Goal: Transaction & Acquisition: Purchase product/service

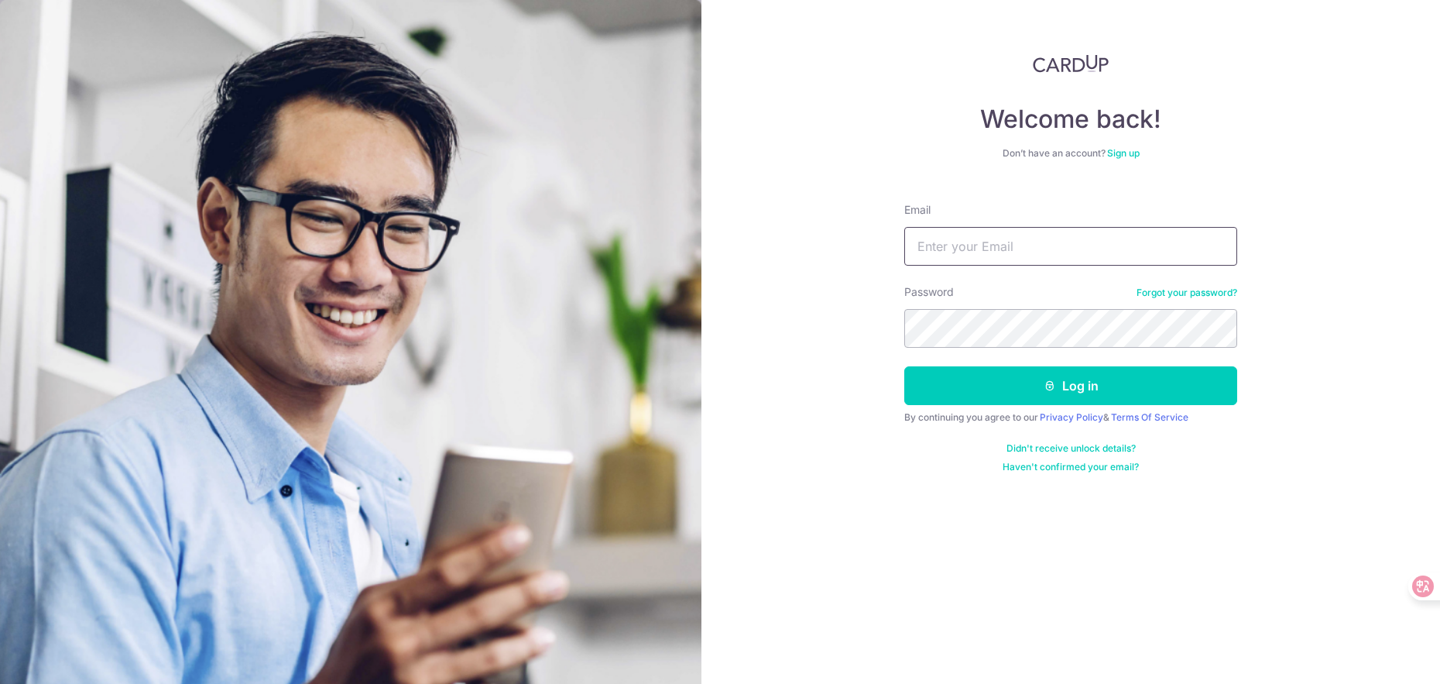
click at [1007, 253] on input "Email" at bounding box center [1070, 246] width 333 height 39
type input "cmjteresa731@gmail.com"
click at [1081, 389] on button "Log in" at bounding box center [1070, 385] width 333 height 39
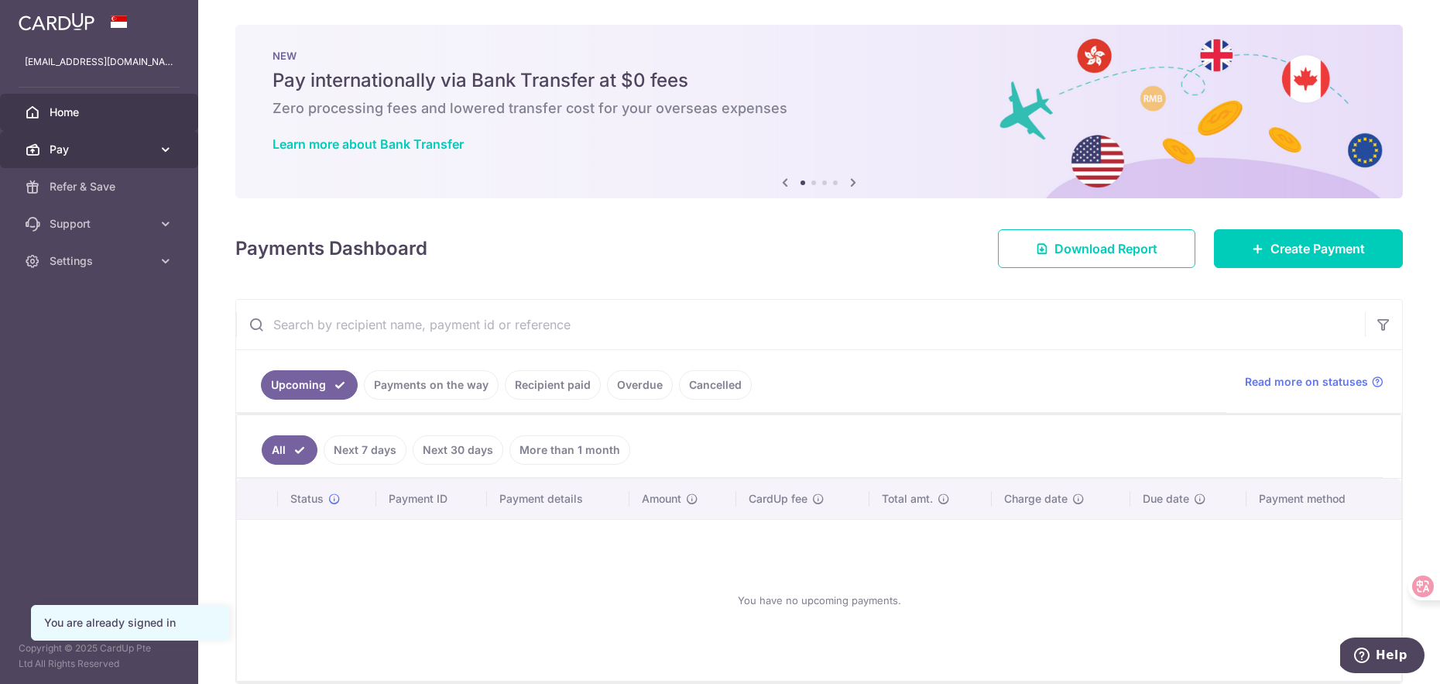
click at [119, 143] on span "Pay" at bounding box center [101, 149] width 102 height 15
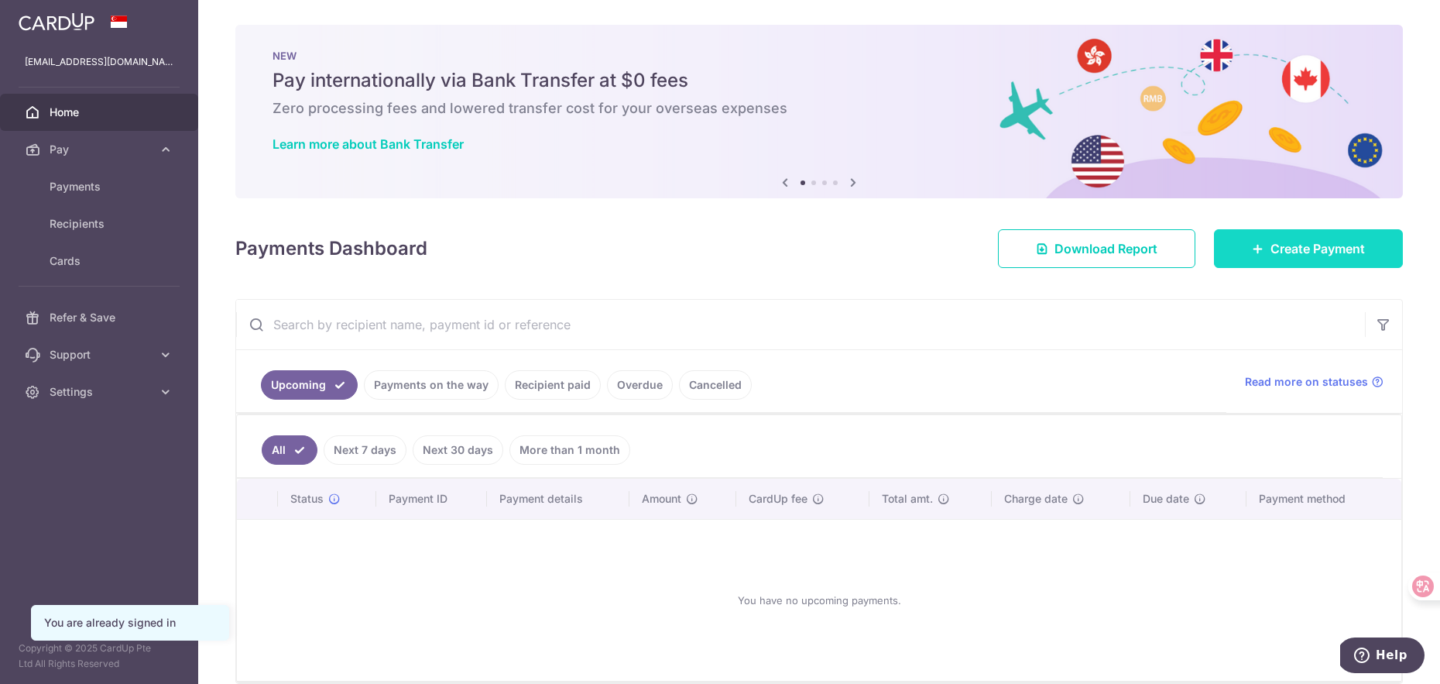
click at [1326, 249] on span "Create Payment" at bounding box center [1318, 248] width 94 height 19
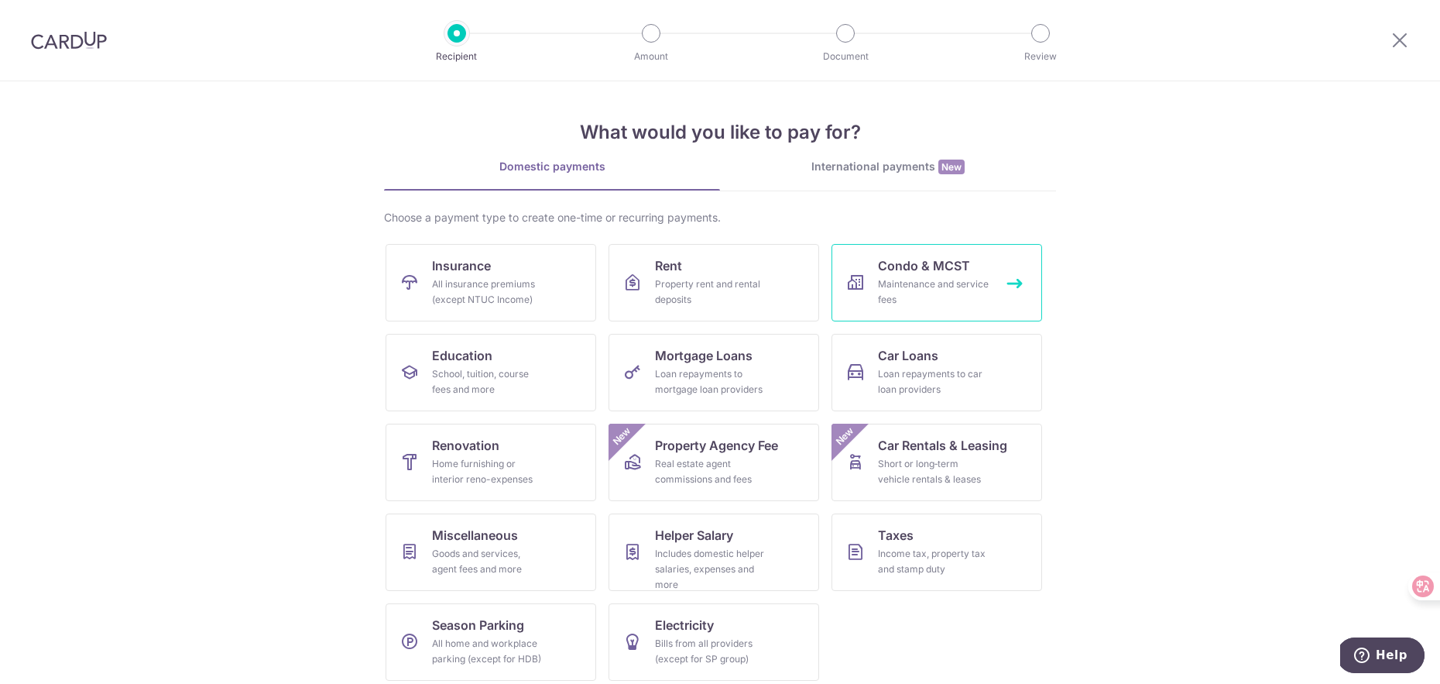
click at [918, 276] on div "Maintenance and service fees" at bounding box center [934, 291] width 112 height 31
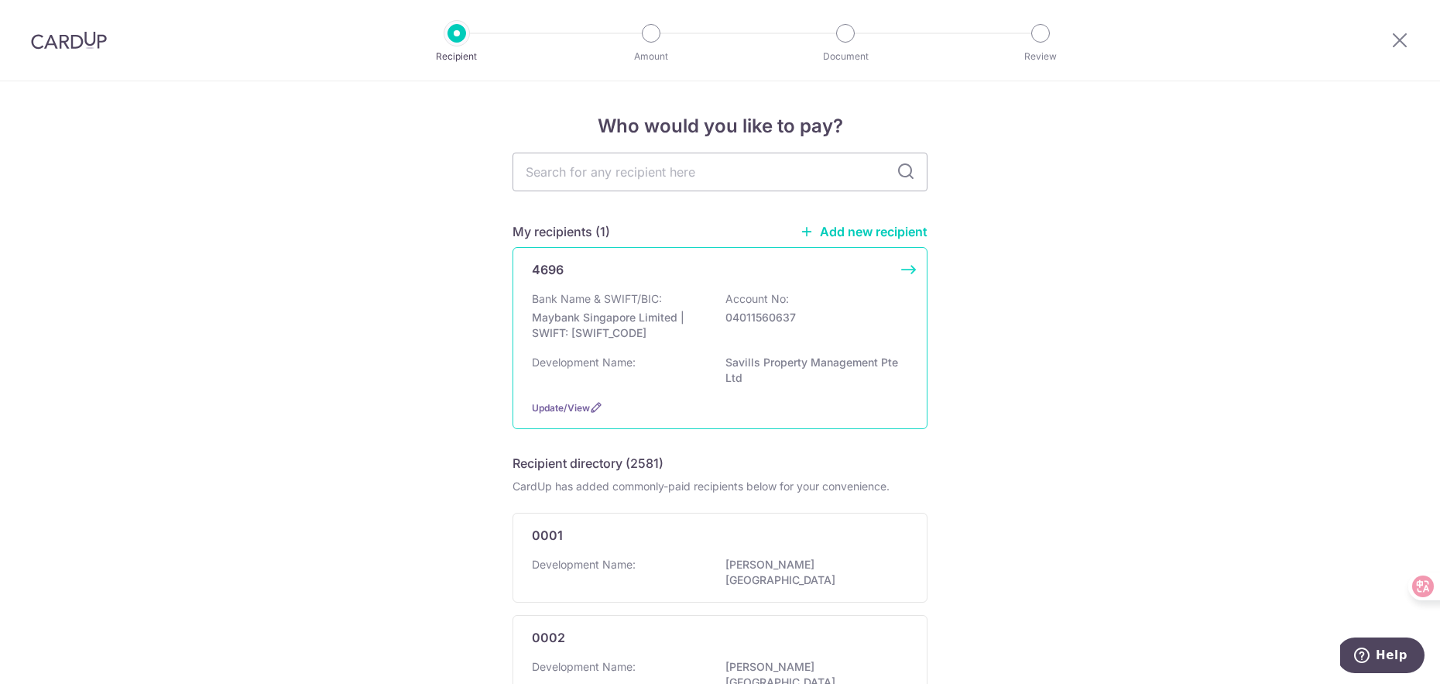
click at [719, 331] on div "Bank Name & SWIFT/BIC: Maybank Singapore Limited | SWIFT: MBBESGS2XXX Account N…" at bounding box center [720, 319] width 376 height 57
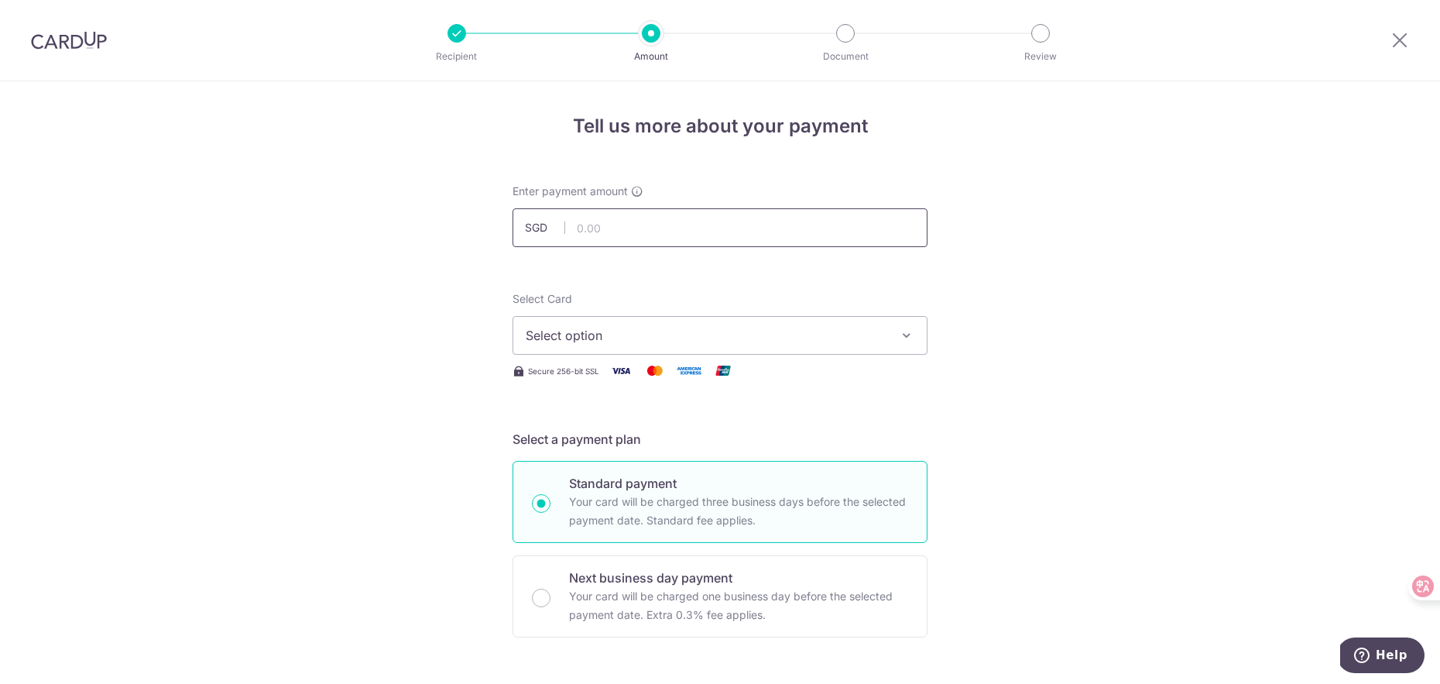
click at [649, 238] on input "text" at bounding box center [720, 227] width 415 height 39
type input "1,190.28"
click at [579, 345] on button "Select option" at bounding box center [720, 335] width 415 height 39
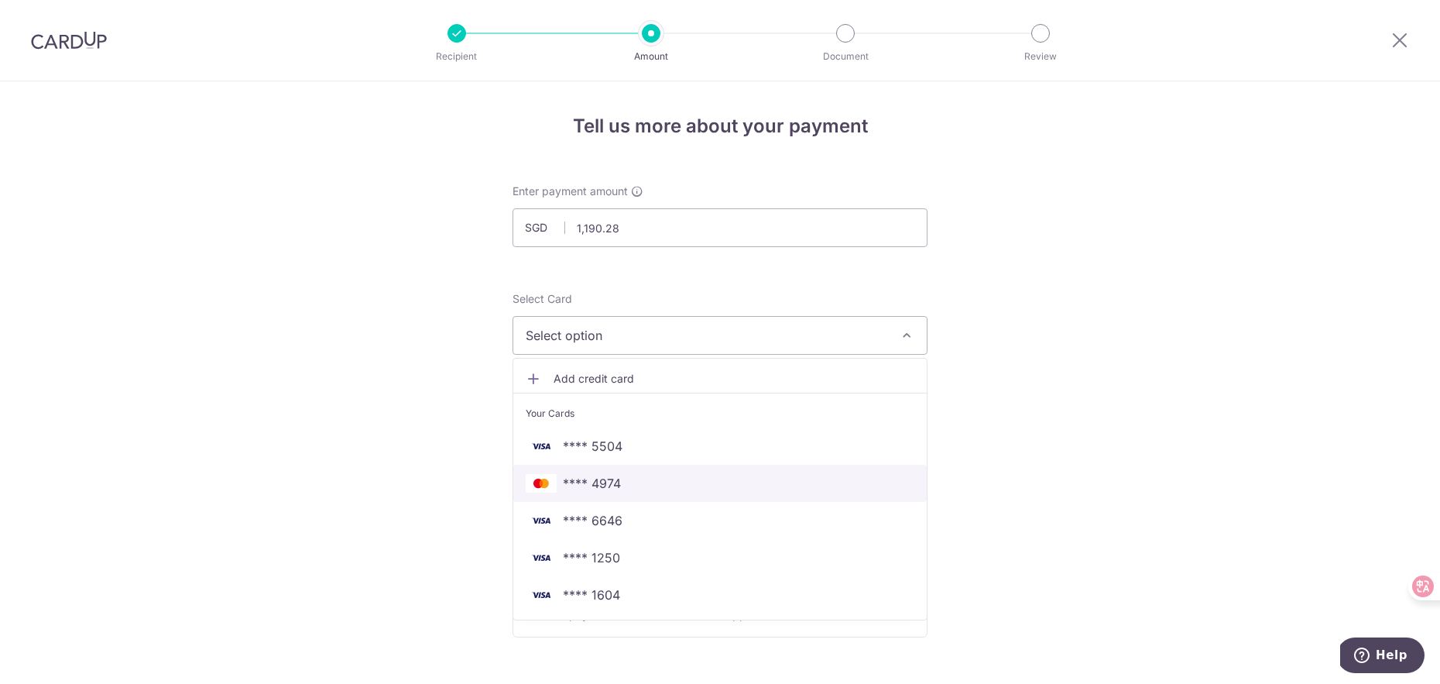
click at [649, 486] on span "**** 4974" at bounding box center [720, 483] width 389 height 19
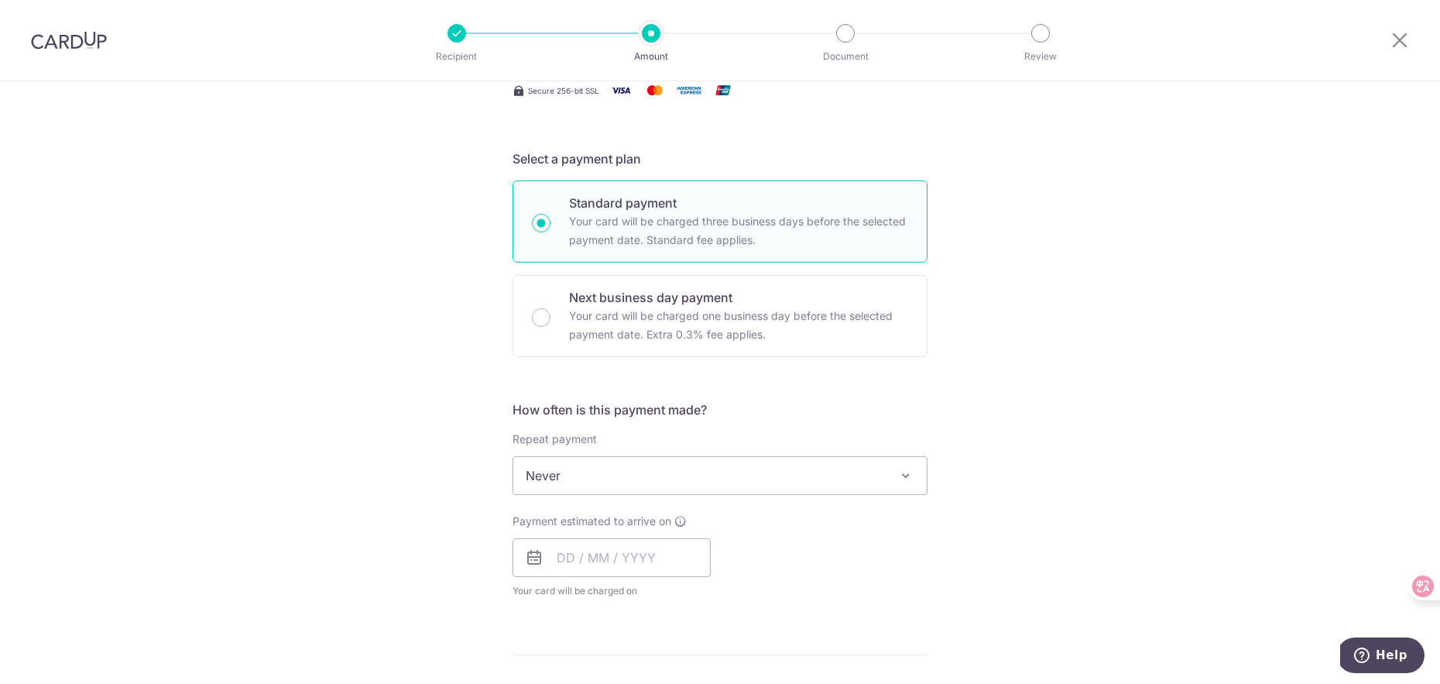
scroll to position [321, 0]
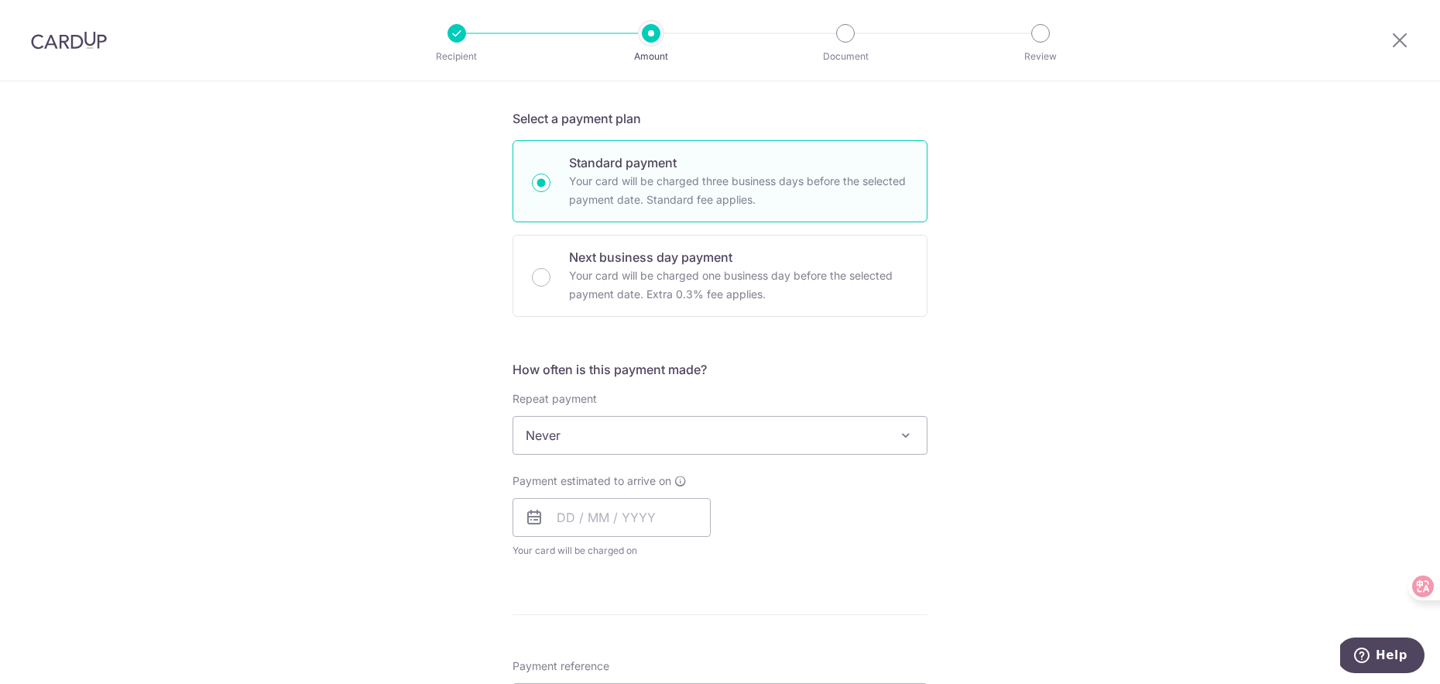
click at [563, 439] on span "Never" at bounding box center [720, 435] width 414 height 37
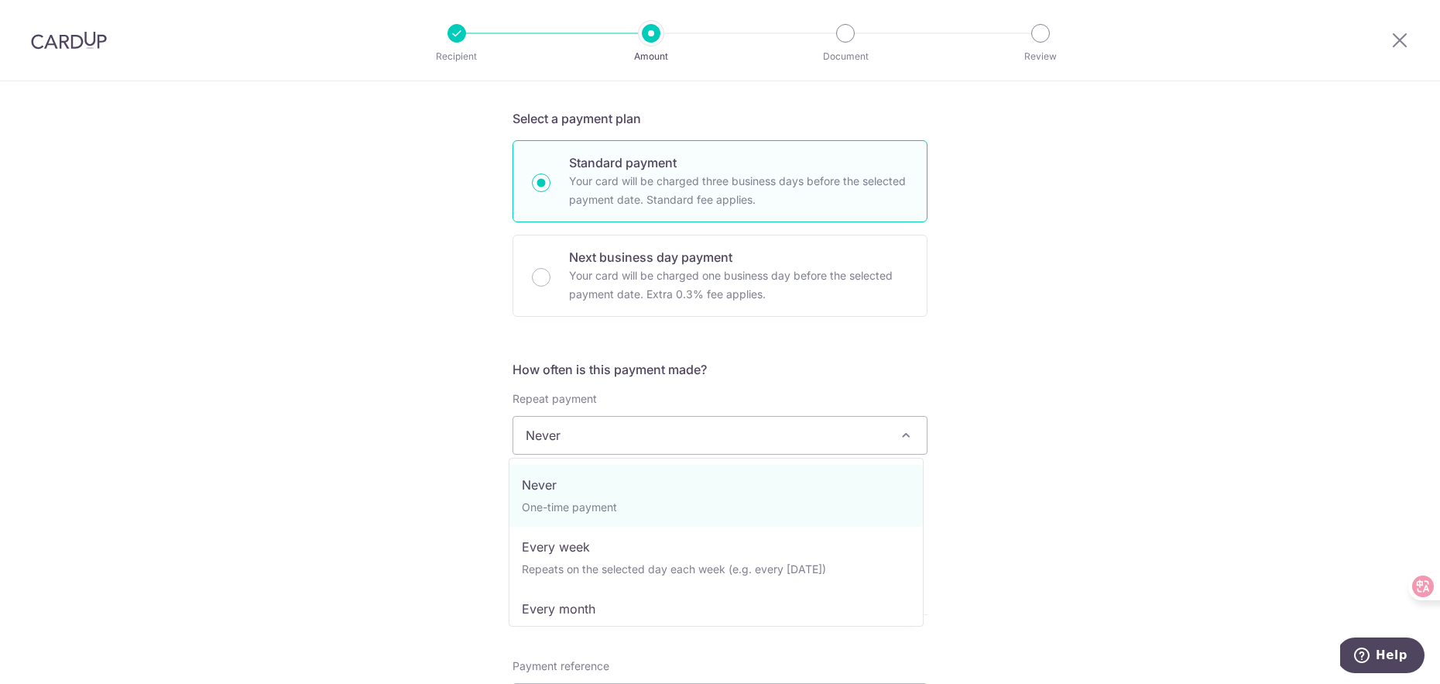
click at [414, 492] on div "Tell us more about your payment Enter payment amount SGD 1,190.28 1190.28 Selec…" at bounding box center [720, 461] width 1440 height 1401
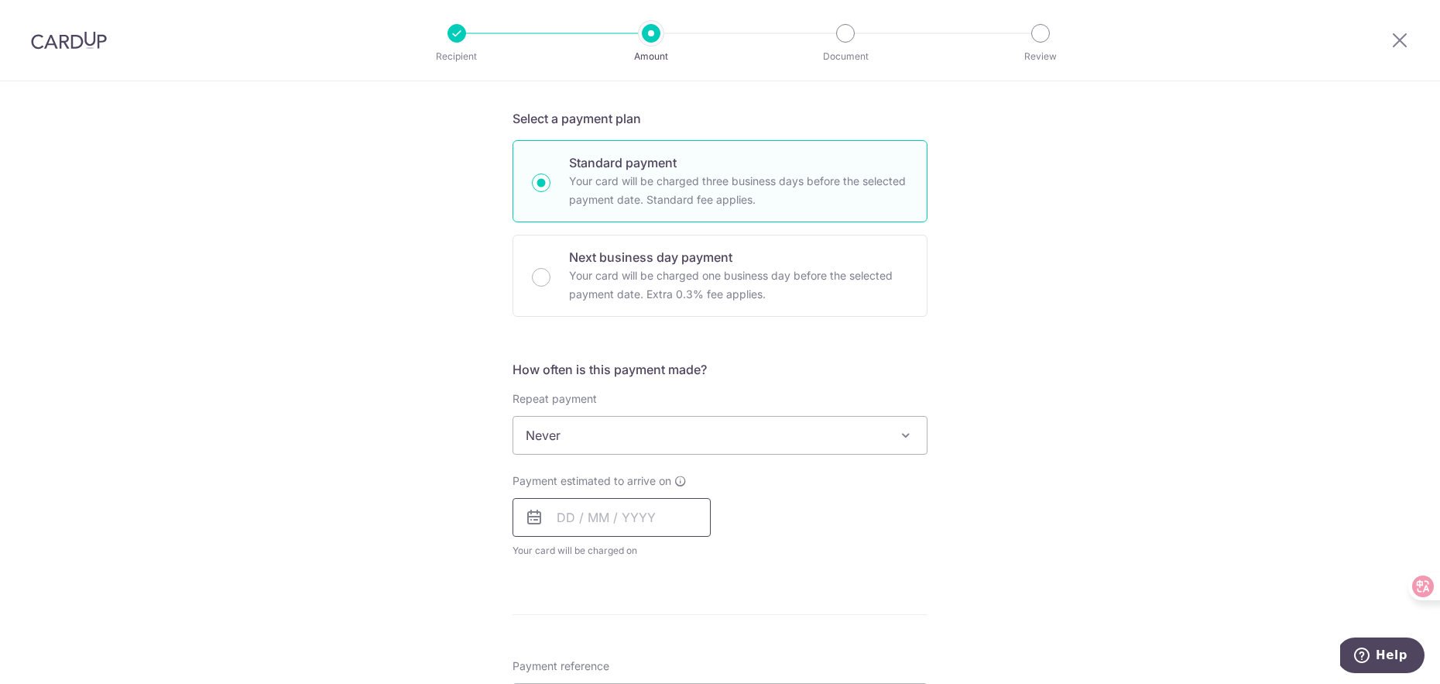
click at [560, 525] on input "text" at bounding box center [612, 517] width 198 height 39
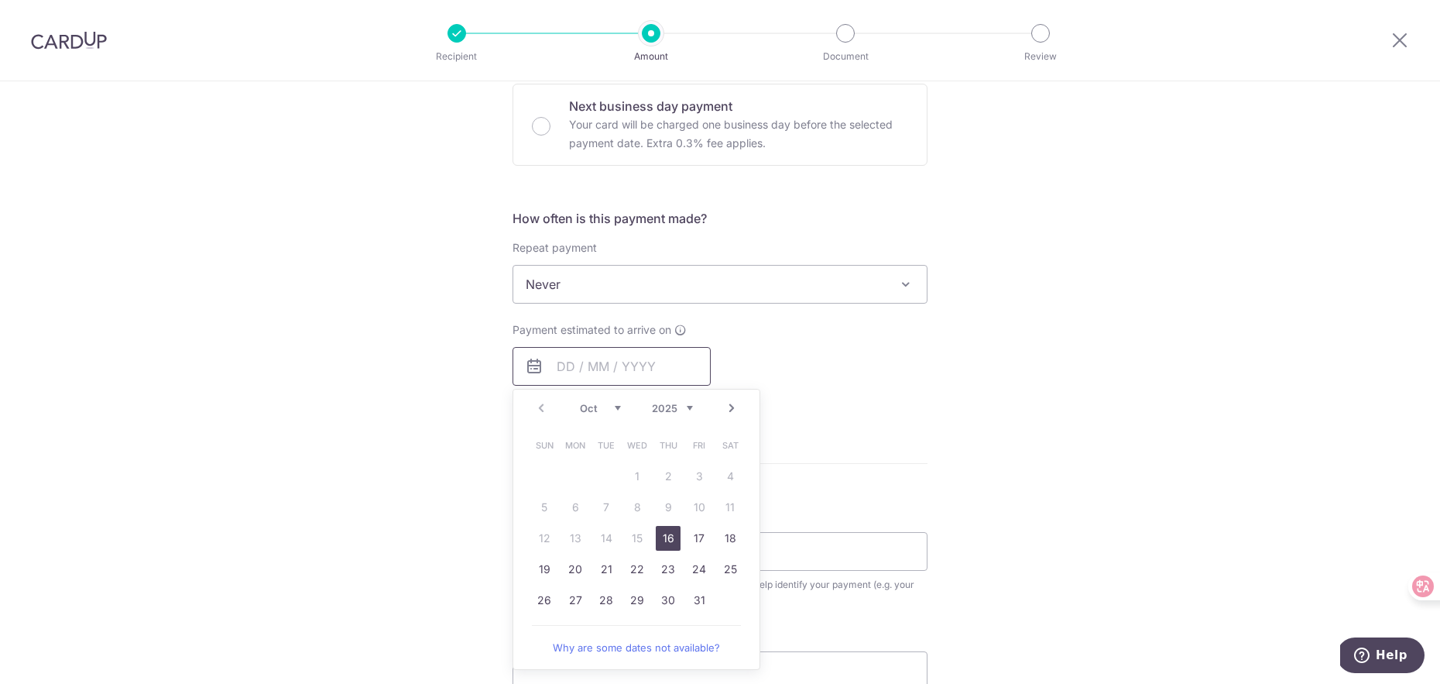
scroll to position [475, 0]
click at [663, 542] on link "16" at bounding box center [668, 535] width 25 height 25
type input "[DATE]"
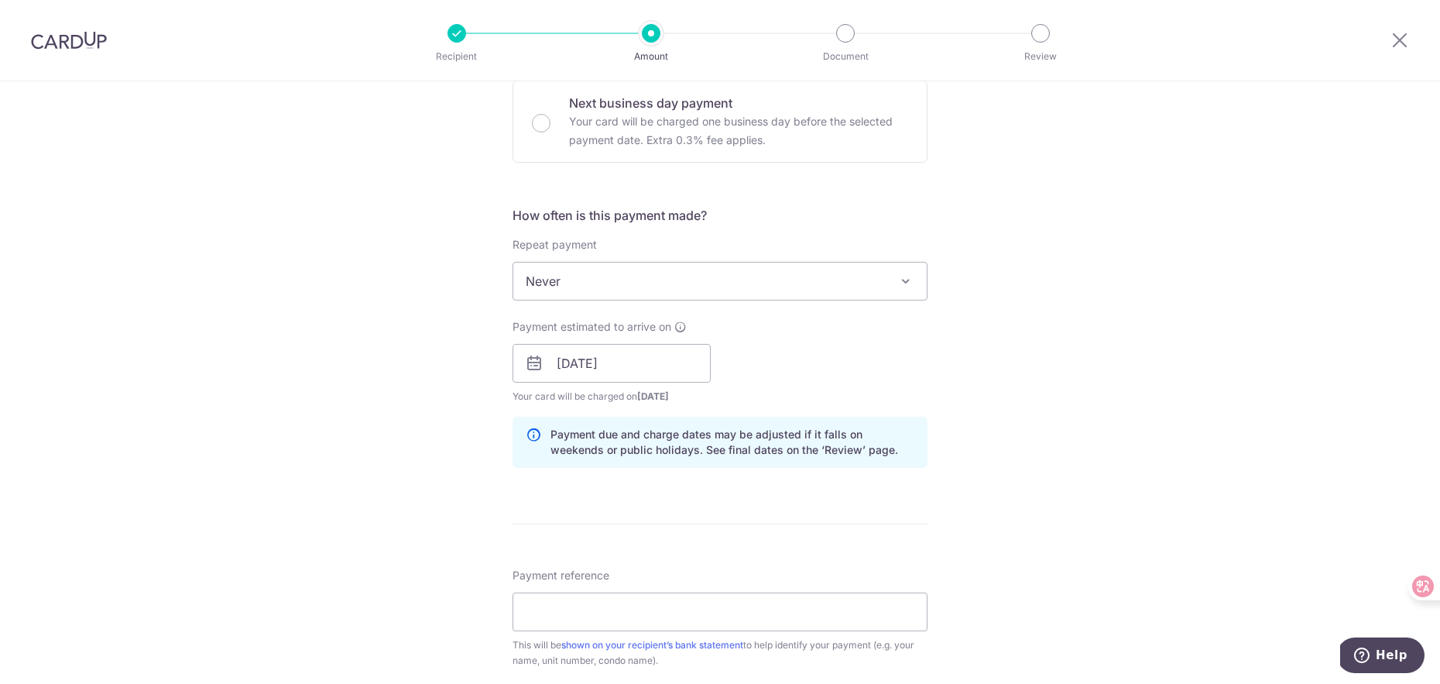
click at [895, 379] on div "Payment estimated to arrive on 16/10/2025 Prev Next Oct Nov Dec 2025 2026 2027 …" at bounding box center [720, 361] width 434 height 85
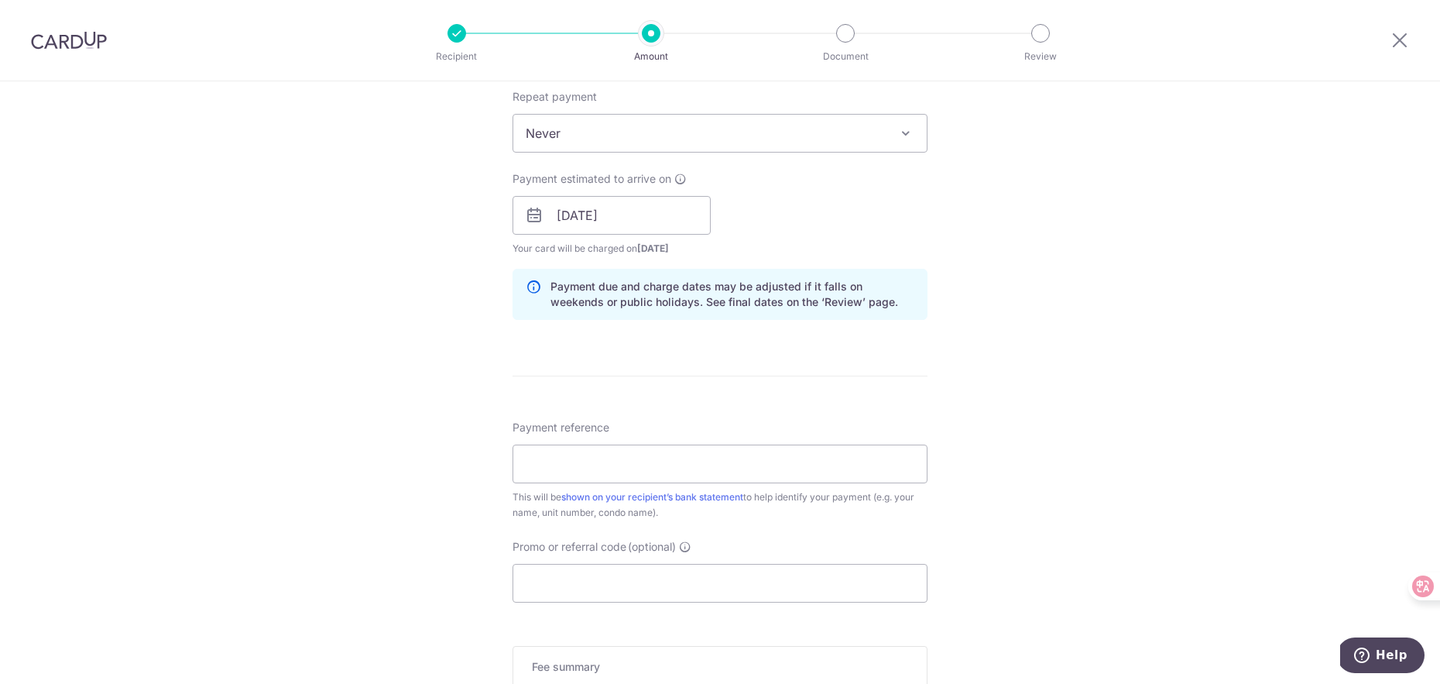
scroll to position [632, 0]
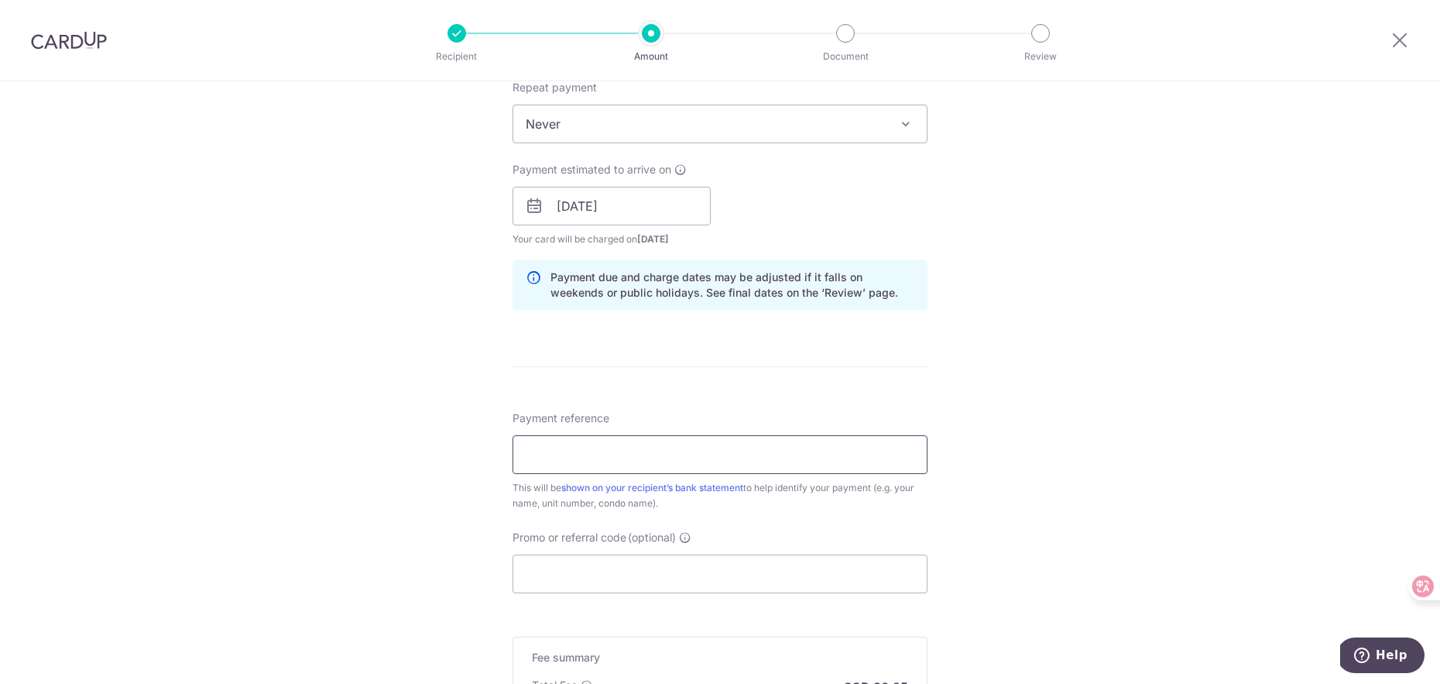
click at [619, 442] on input "Payment reference" at bounding box center [720, 454] width 415 height 39
type input "M/F2025010522/S/F2025010522"
click at [406, 516] on div "Tell us more about your payment Enter payment amount SGD 1,190.28 1190.28 Selec…" at bounding box center [720, 181] width 1440 height 1464
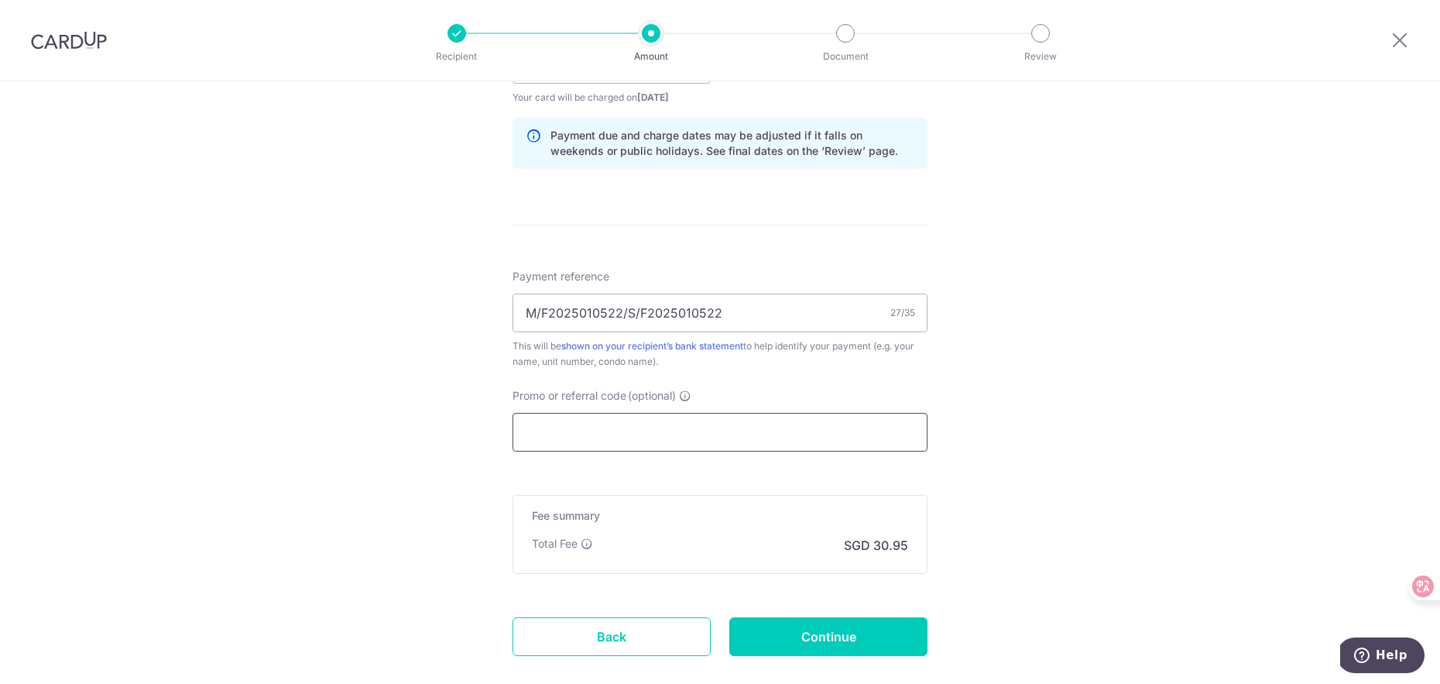
scroll to position [862, 0]
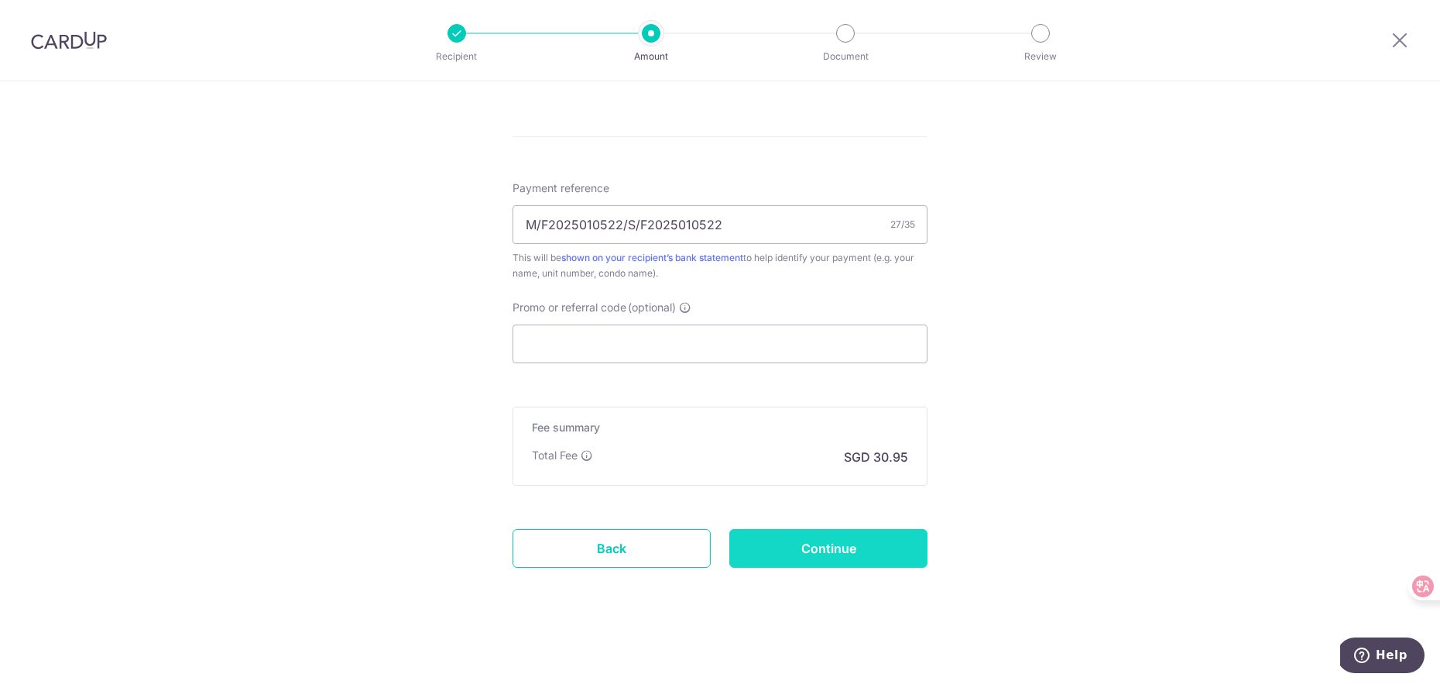
click at [773, 547] on input "Continue" at bounding box center [828, 548] width 198 height 39
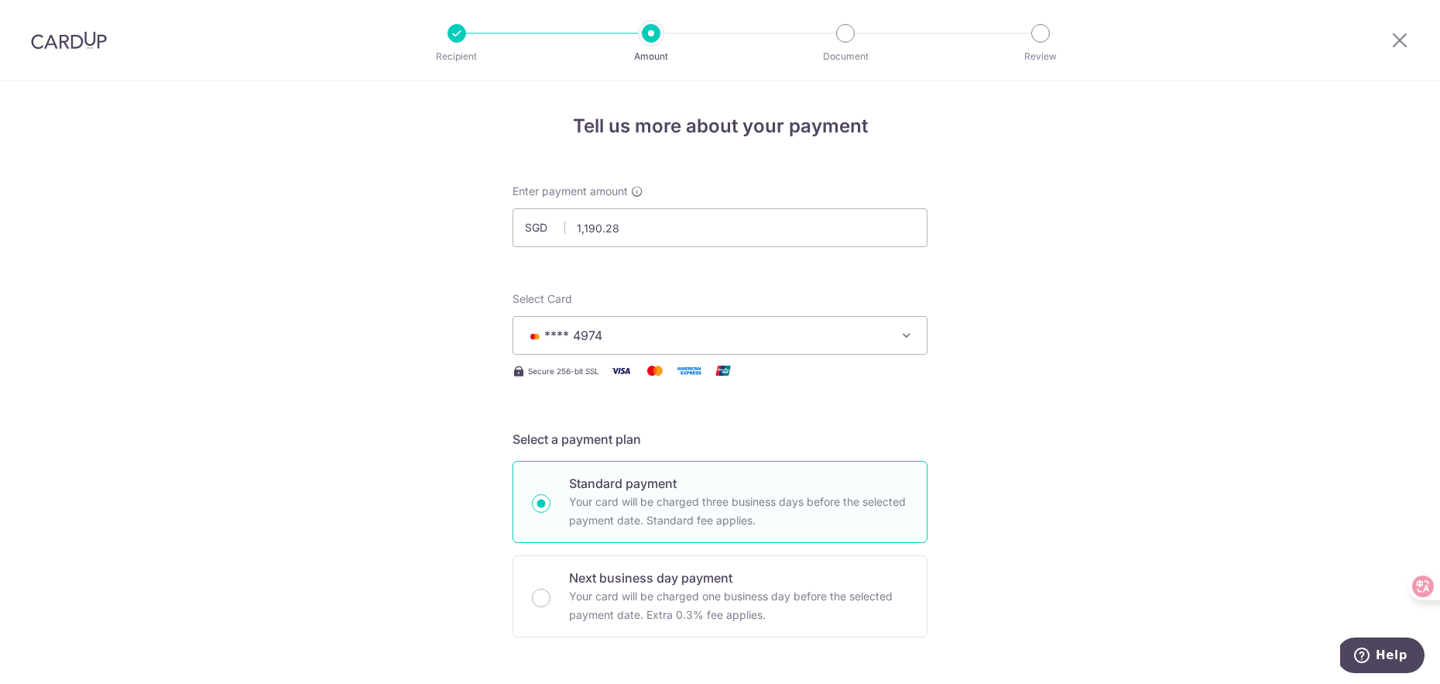
scroll to position [884, 0]
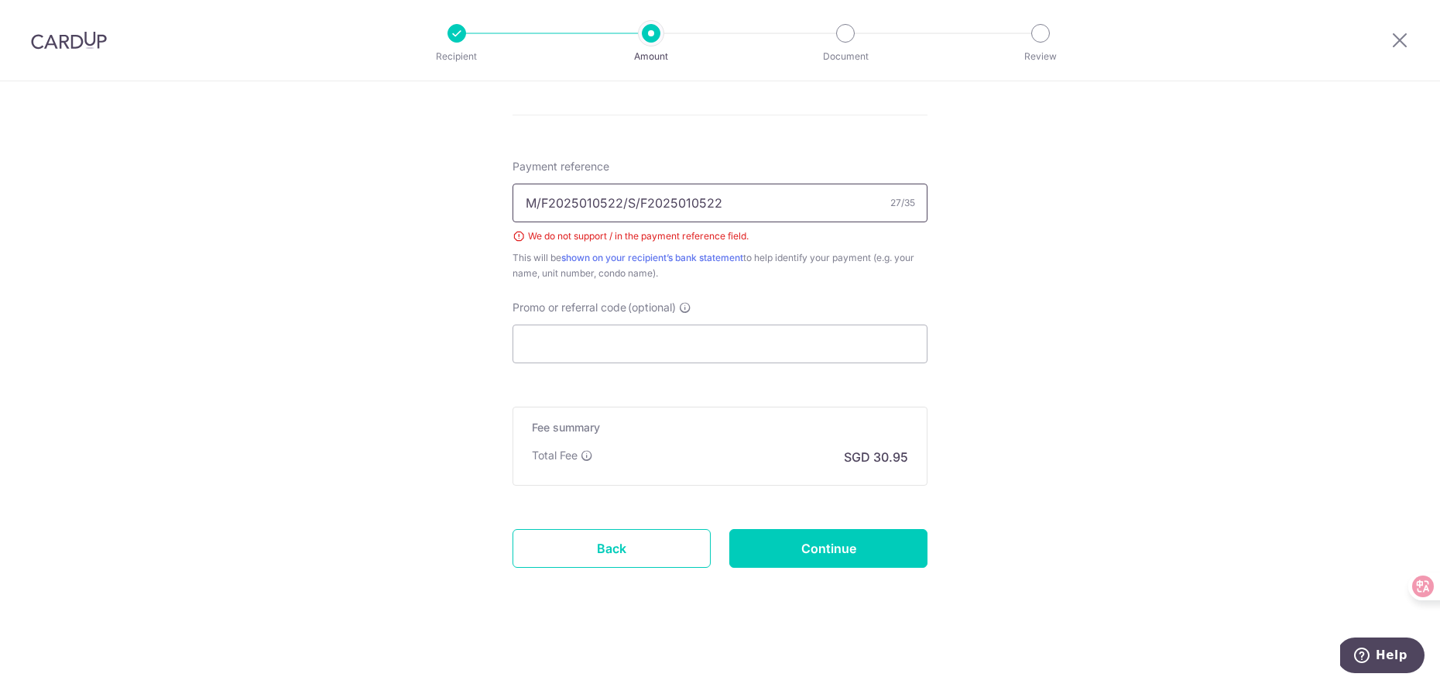
click at [634, 203] on input "M/F2025010522/S/F2025010522" at bounding box center [720, 203] width 415 height 39
click at [621, 201] on input "M/F2025010522/SF2025010522" at bounding box center [720, 203] width 415 height 39
click at [538, 203] on input "M/F2025010522SF2025010522" at bounding box center [720, 203] width 415 height 39
type input "MF2025010522SF2025010522"
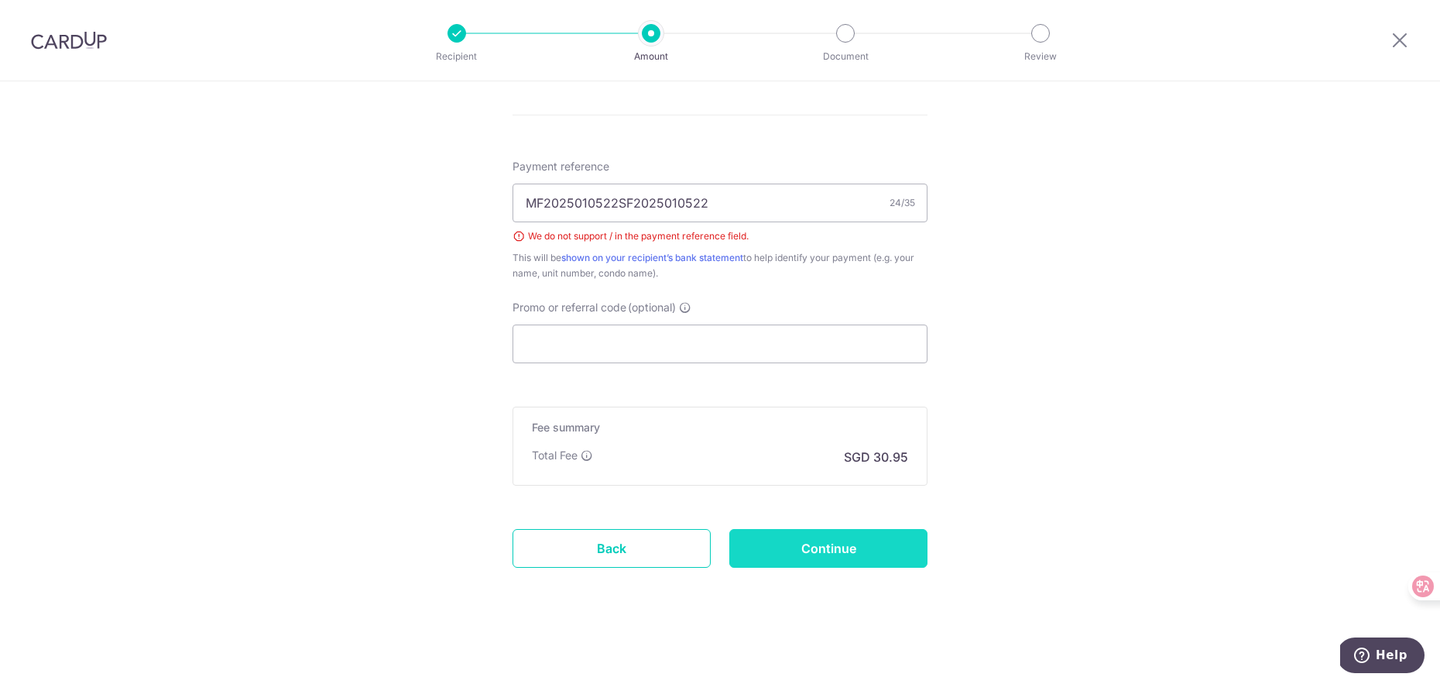
click at [822, 561] on input "Continue" at bounding box center [828, 548] width 198 height 39
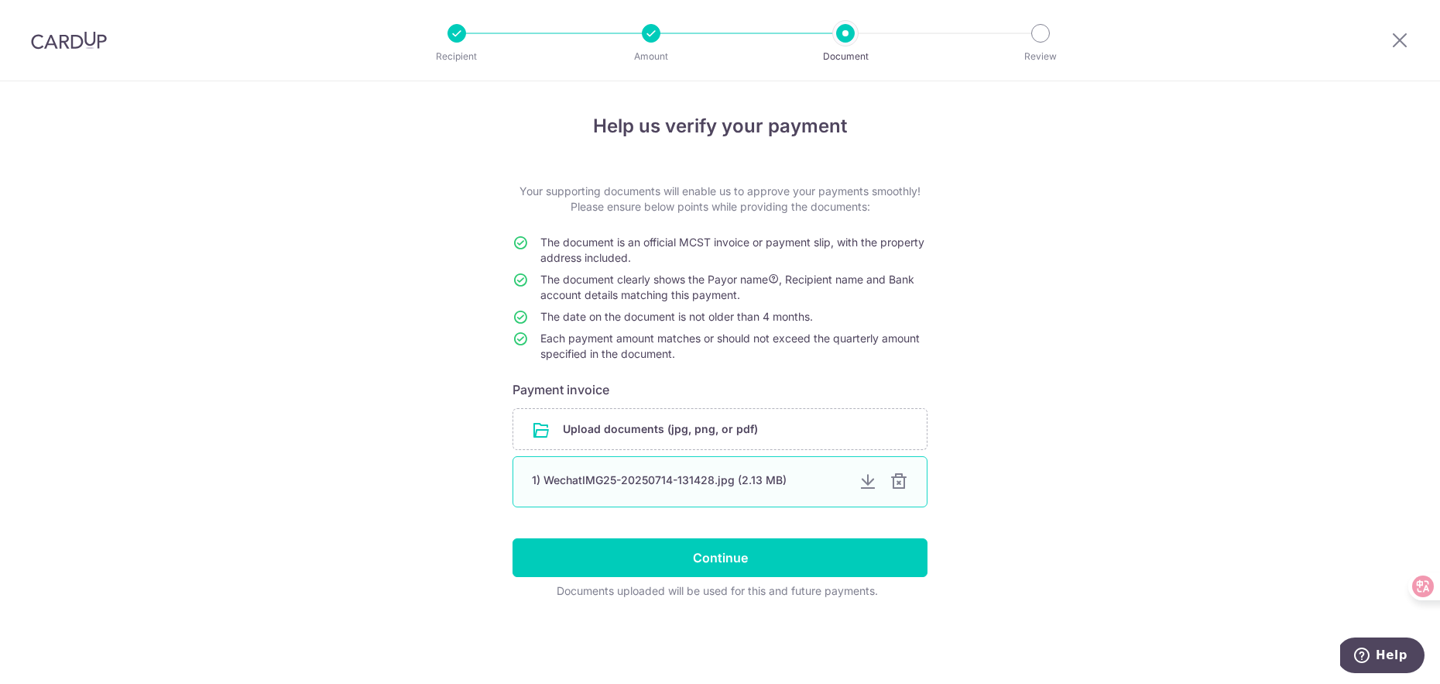
click at [902, 486] on div at bounding box center [899, 481] width 19 height 19
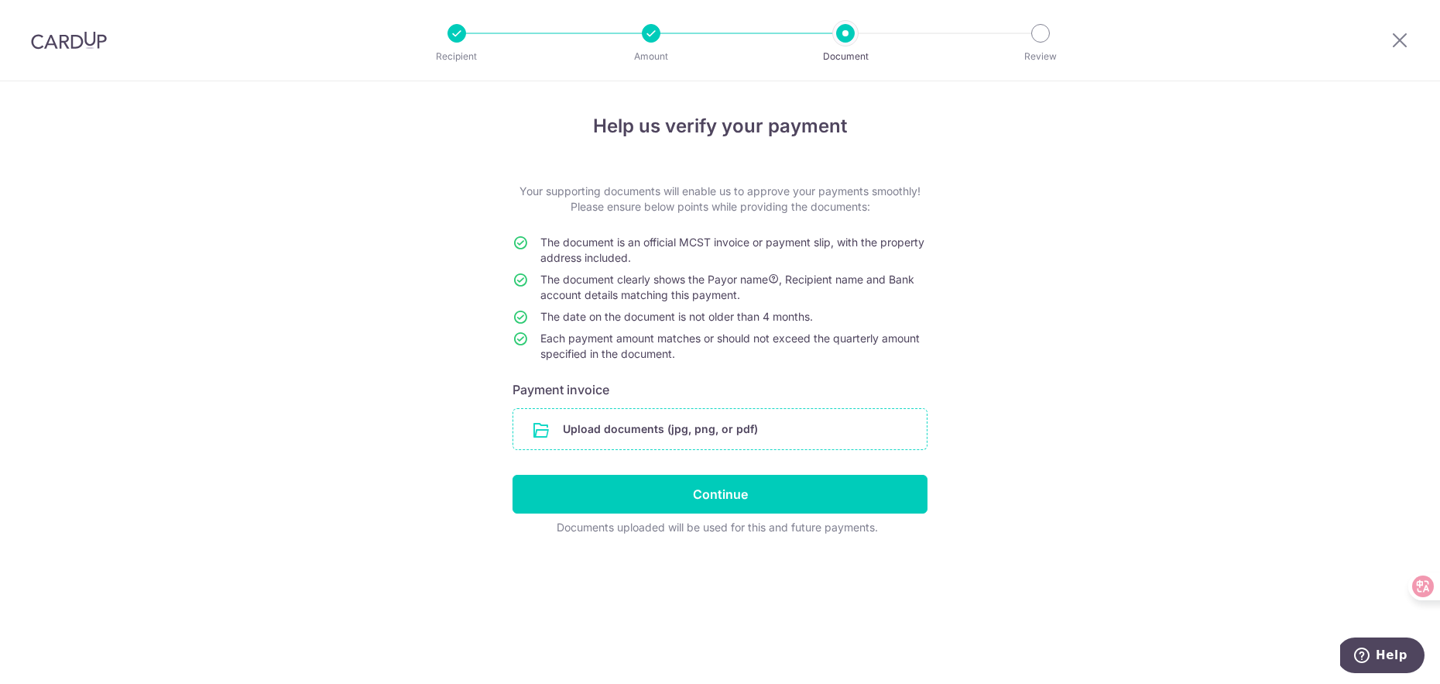
click at [710, 414] on input "file" at bounding box center [720, 429] width 414 height 40
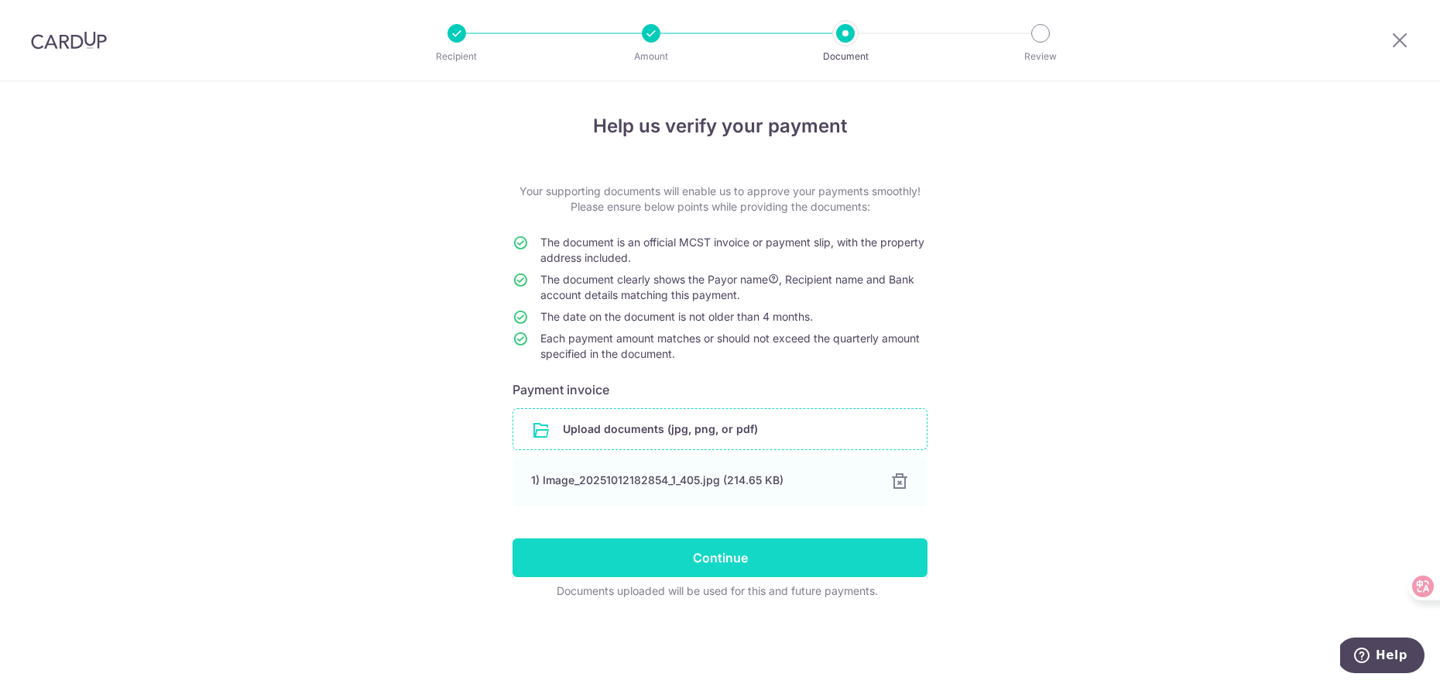
click at [722, 553] on input "Continue" at bounding box center [720, 557] width 415 height 39
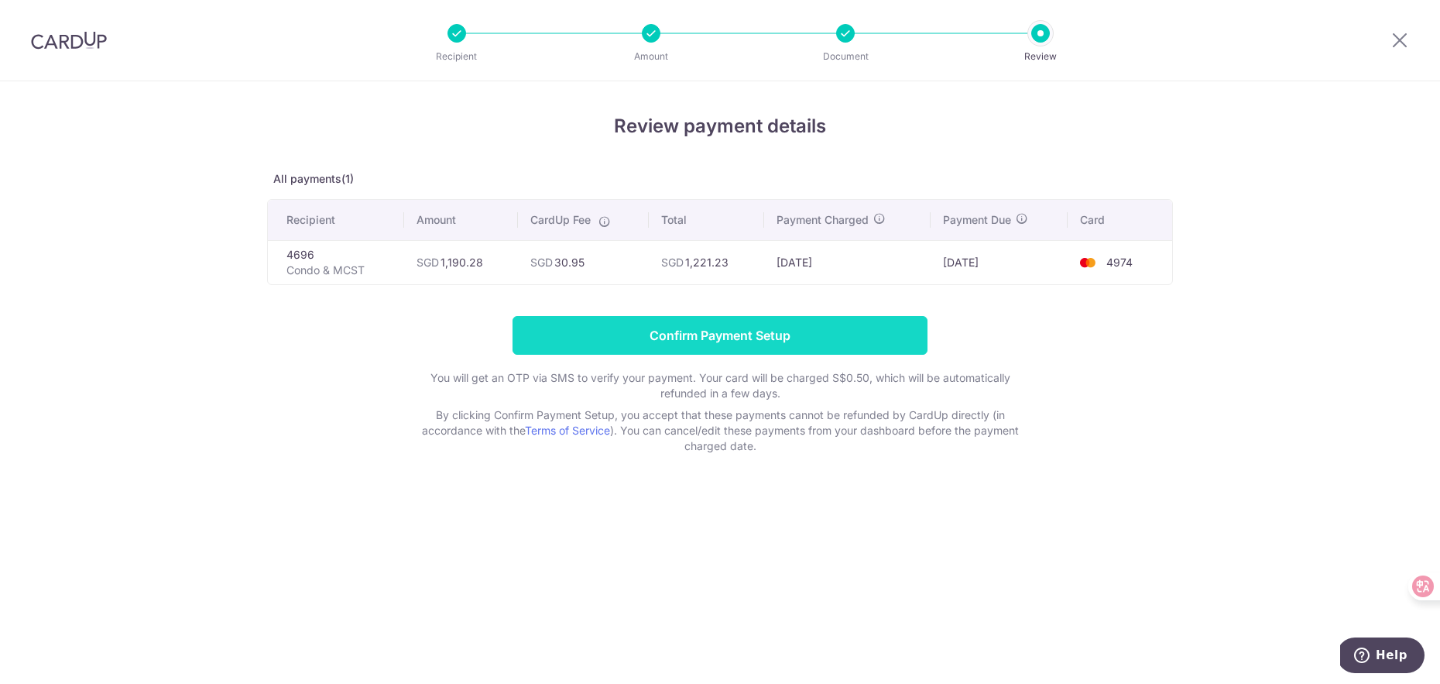
click at [748, 338] on input "Confirm Payment Setup" at bounding box center [720, 335] width 415 height 39
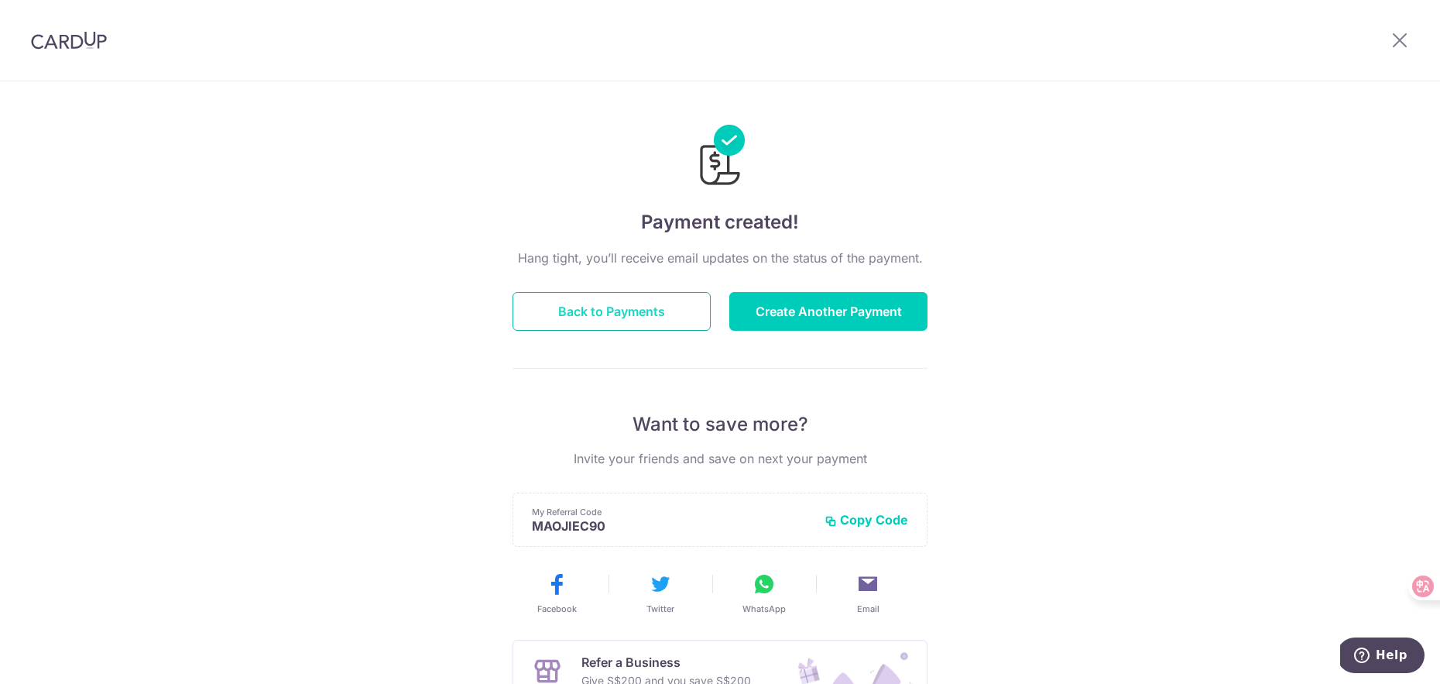
click at [671, 314] on button "Back to Payments" at bounding box center [612, 311] width 198 height 39
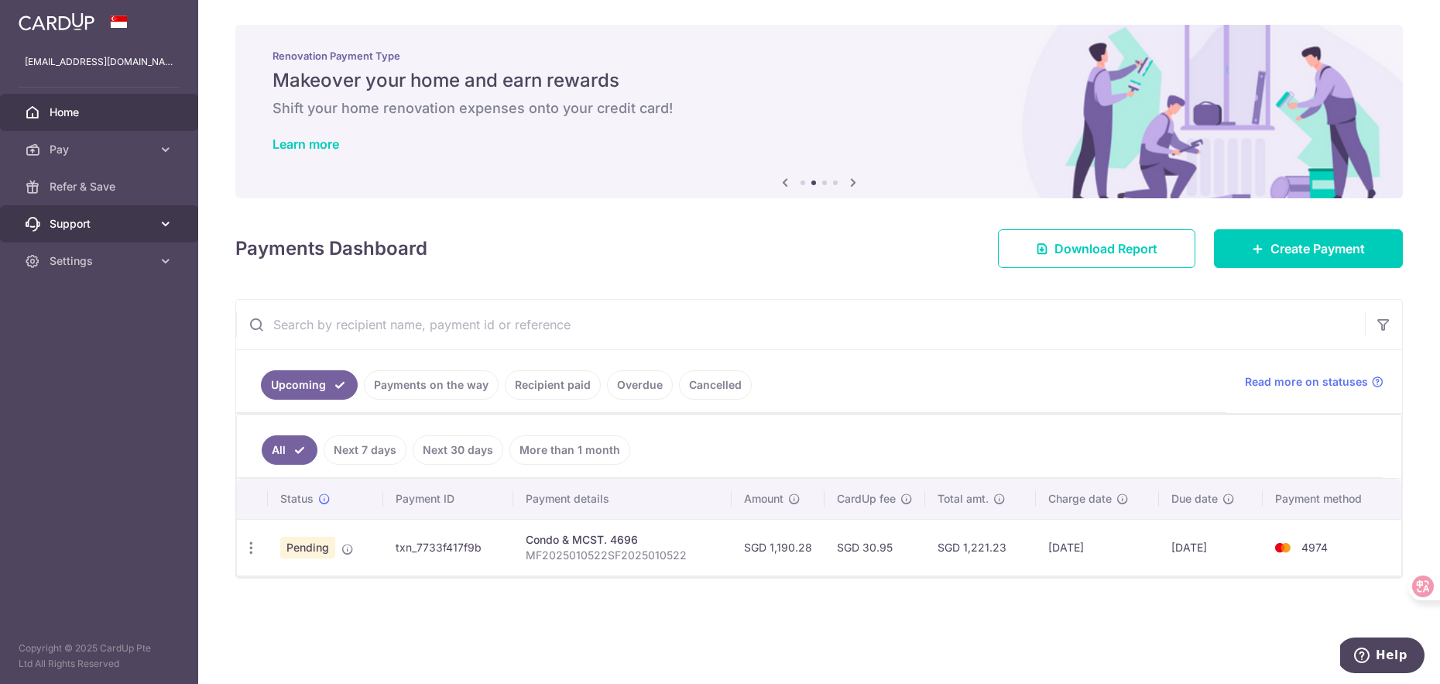
click at [163, 226] on icon at bounding box center [165, 223] width 15 height 15
click at [169, 146] on icon at bounding box center [165, 149] width 15 height 15
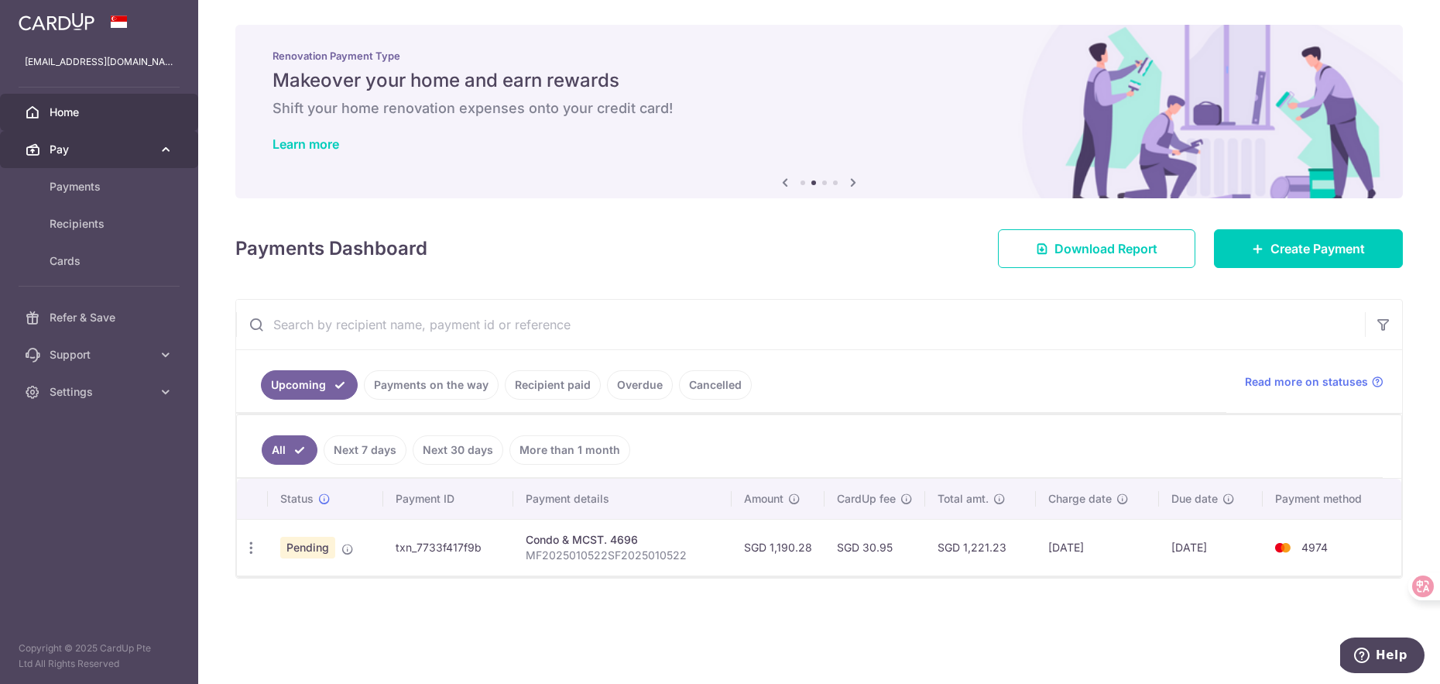
click at [169, 146] on icon at bounding box center [165, 149] width 15 height 15
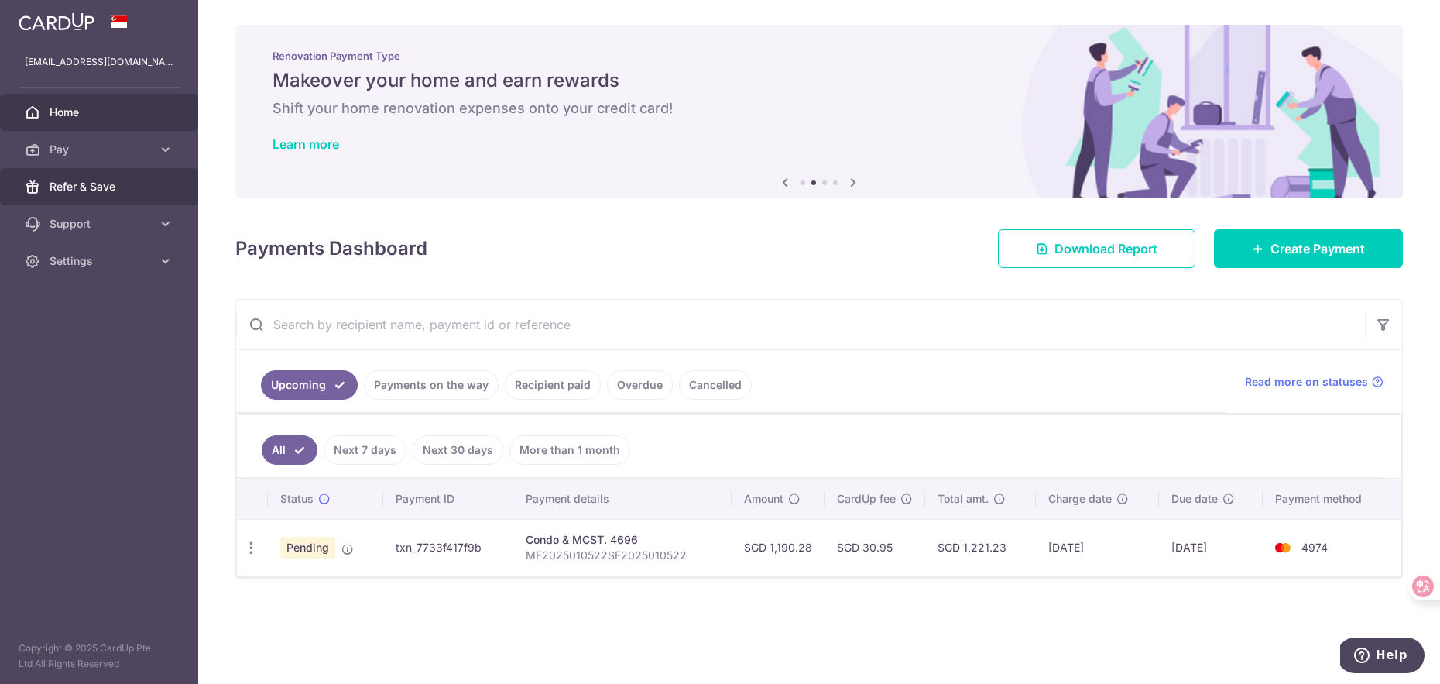
click at [120, 189] on span "Refer & Save" at bounding box center [101, 186] width 102 height 15
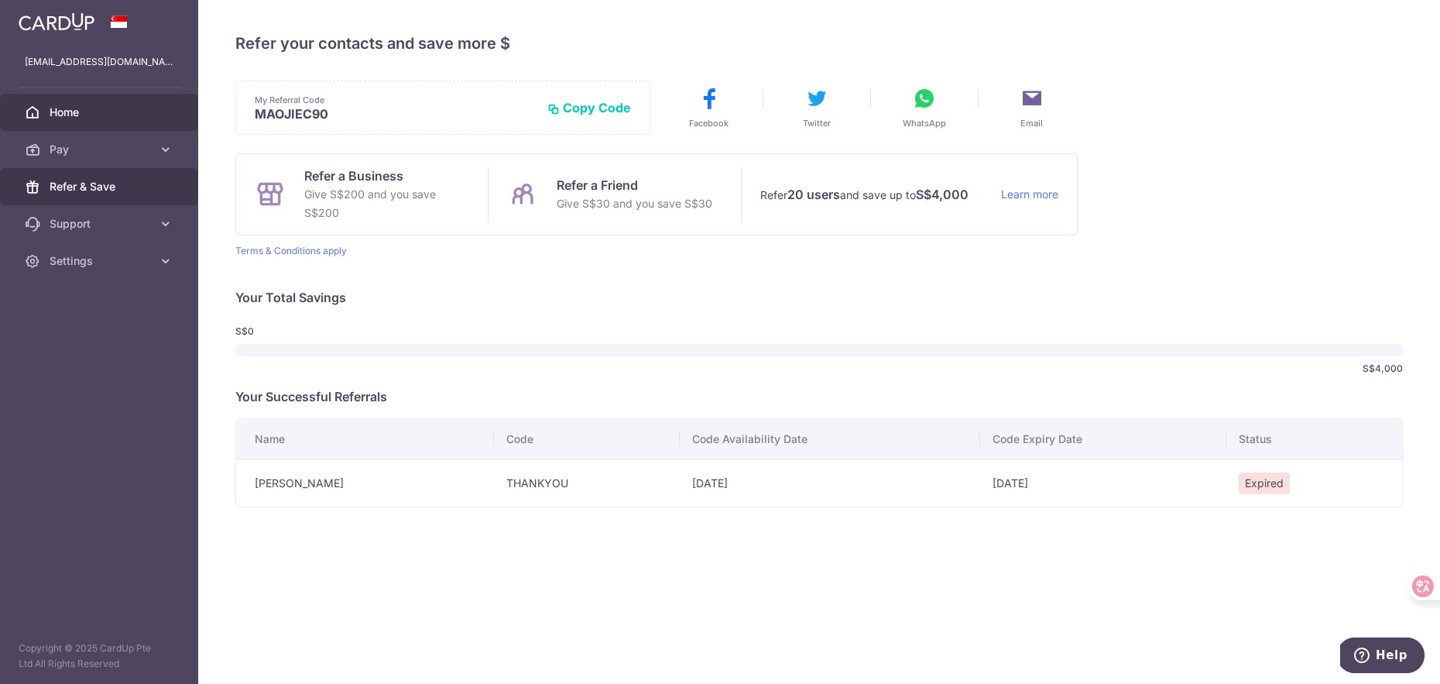
click at [61, 111] on span "Home" at bounding box center [101, 112] width 102 height 15
